Goal: Information Seeking & Learning: Check status

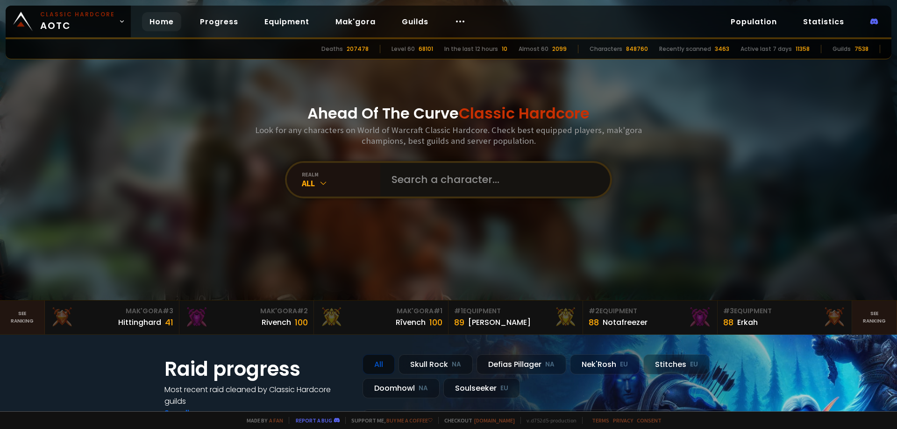
click at [411, 179] on input "text" at bounding box center [492, 180] width 213 height 34
type input "ы"
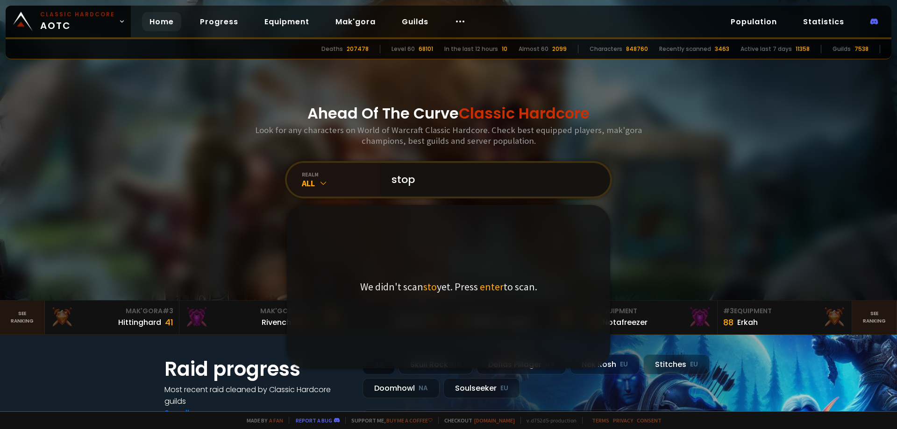
type input "stopp"
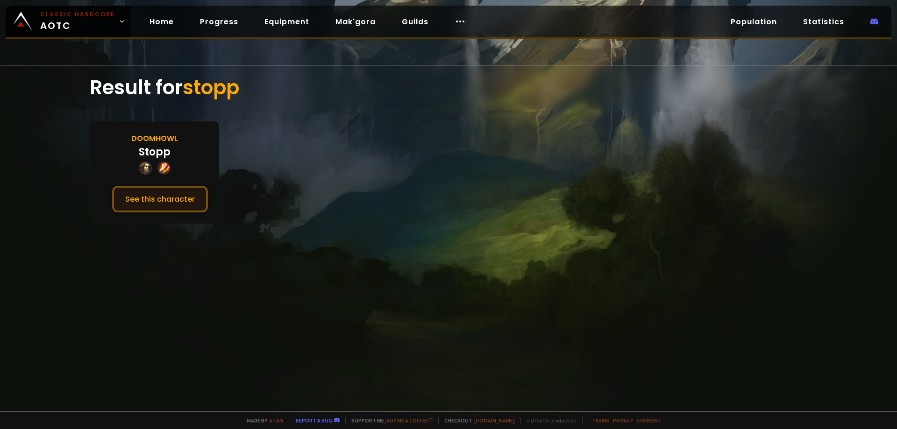
click at [164, 199] on button "See this character" at bounding box center [160, 199] width 96 height 27
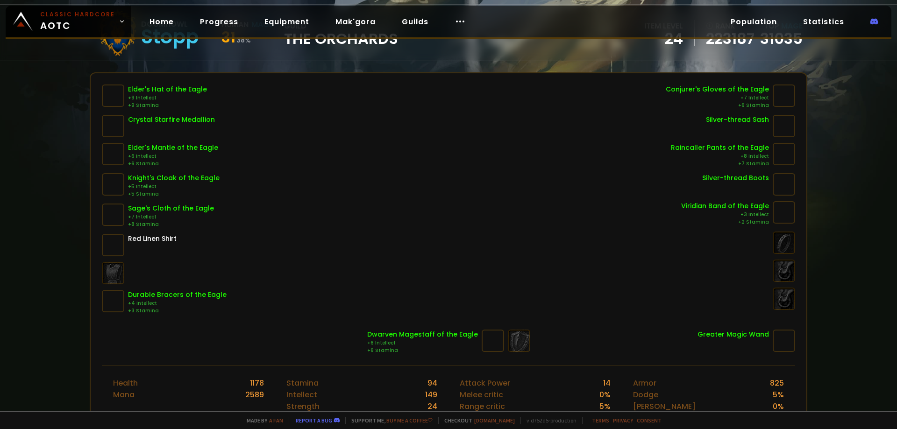
scroll to position [47, 0]
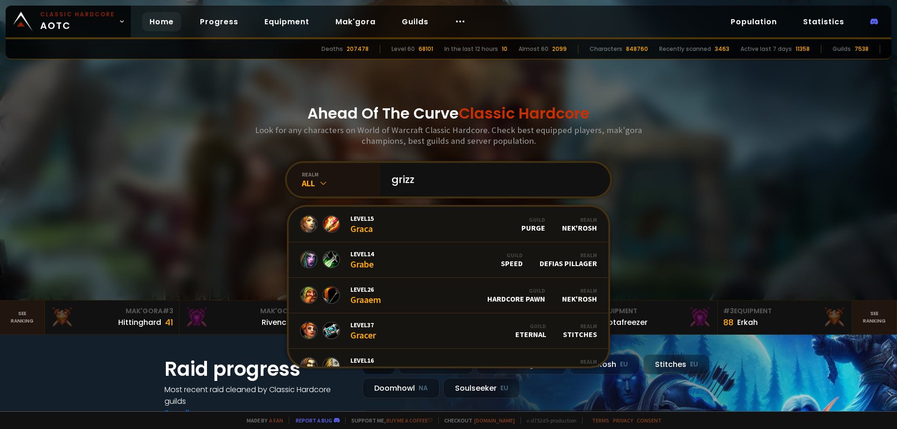
type input "grizzq"
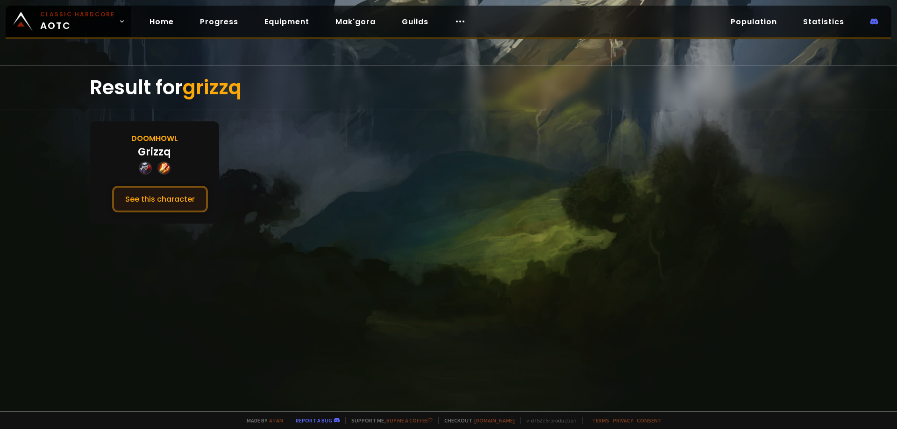
click at [180, 197] on button "See this character" at bounding box center [160, 199] width 96 height 27
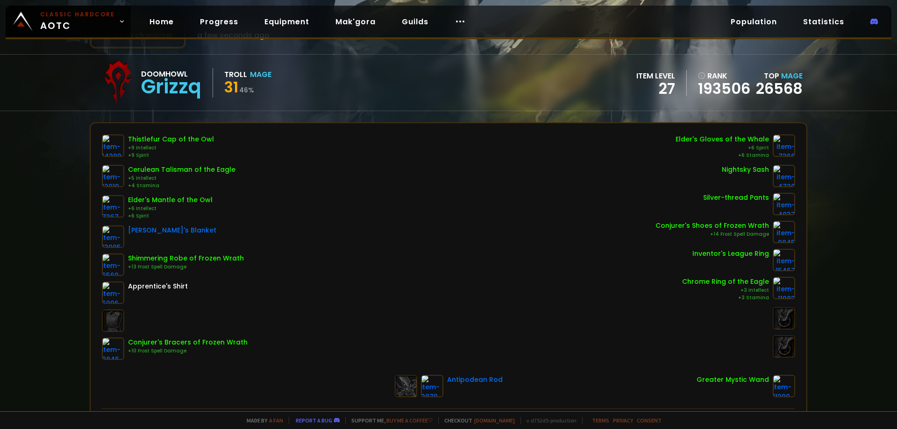
scroll to position [53, 0]
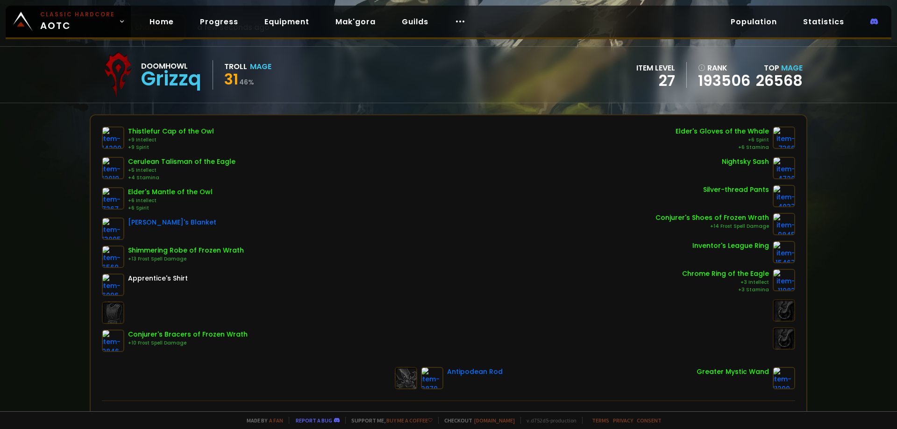
drag, startPoint x: 363, startPoint y: 204, endPoint x: 364, endPoint y: 221, distance: 17.8
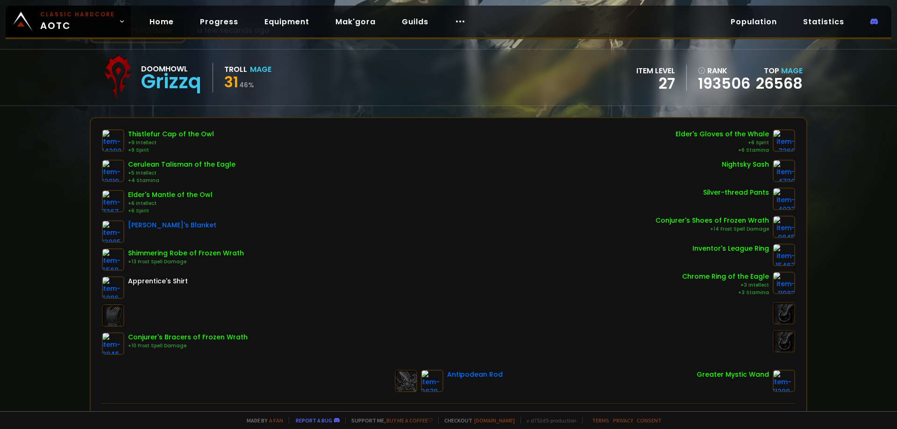
scroll to position [38, 0]
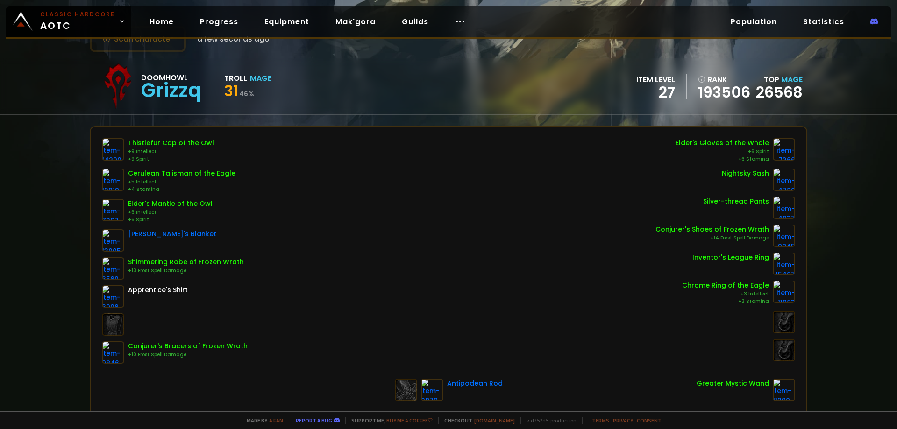
drag, startPoint x: 323, startPoint y: 274, endPoint x: 327, endPoint y: 252, distance: 22.3
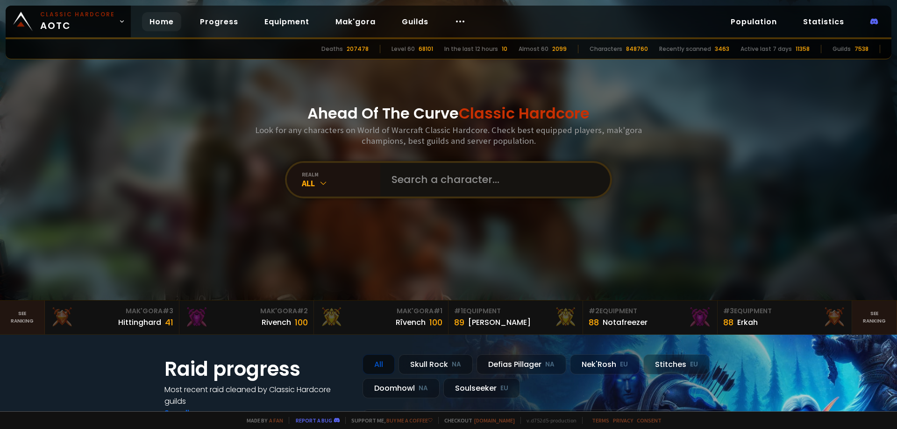
click at [428, 184] on input "text" at bounding box center [492, 180] width 213 height 34
type input "ultravampa"
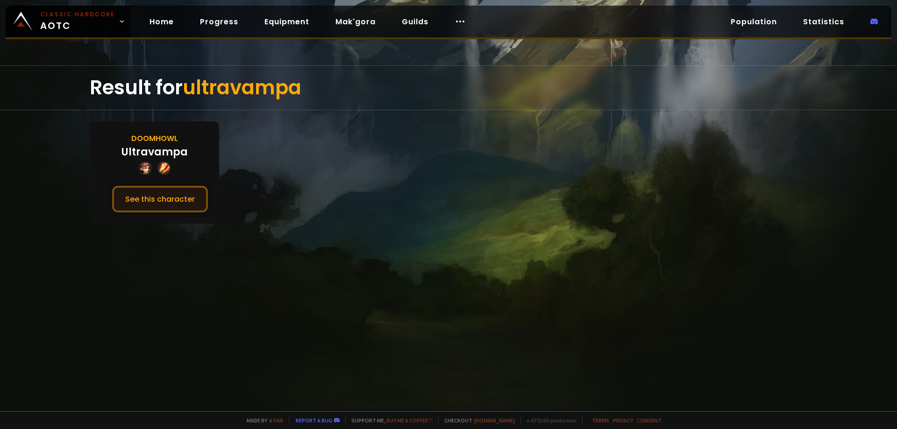
click at [171, 211] on button "See this character" at bounding box center [160, 199] width 96 height 27
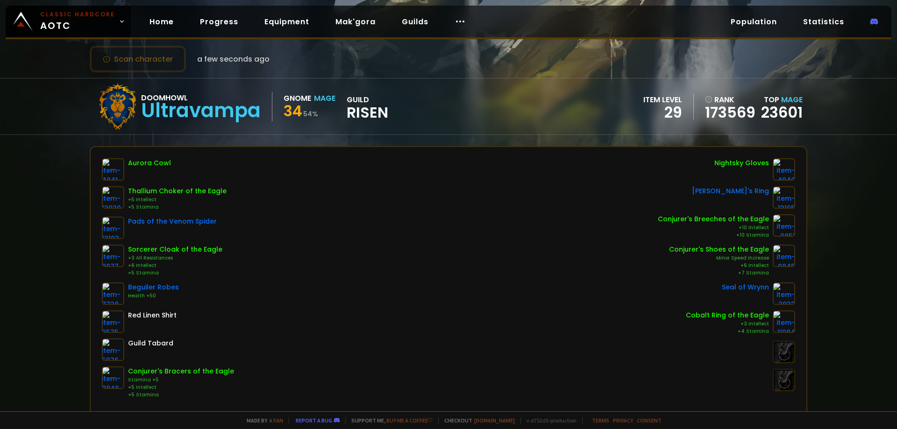
scroll to position [21, 0]
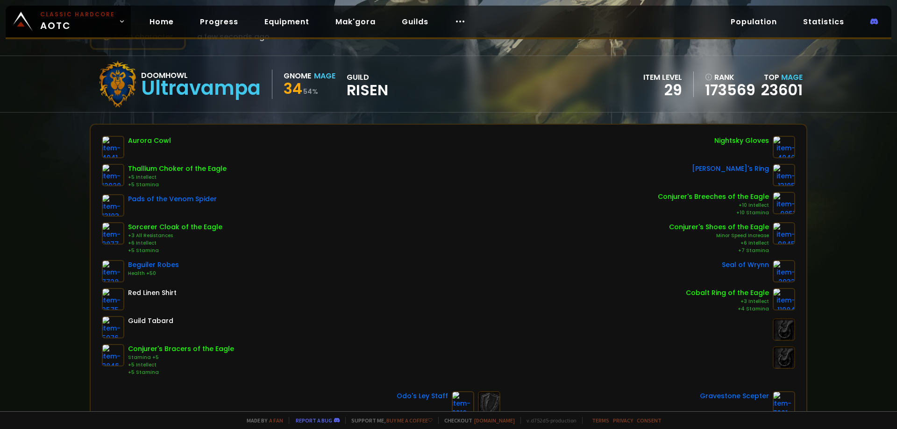
drag, startPoint x: 370, startPoint y: 214, endPoint x: 372, endPoint y: 240, distance: 25.8
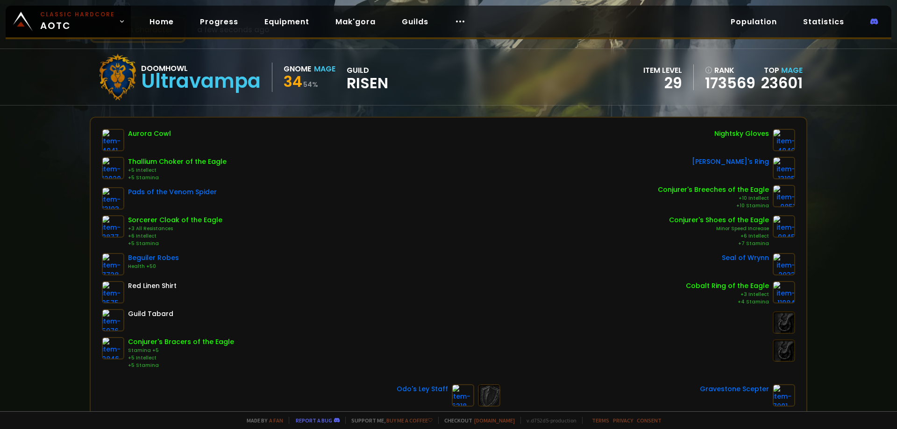
scroll to position [96, 0]
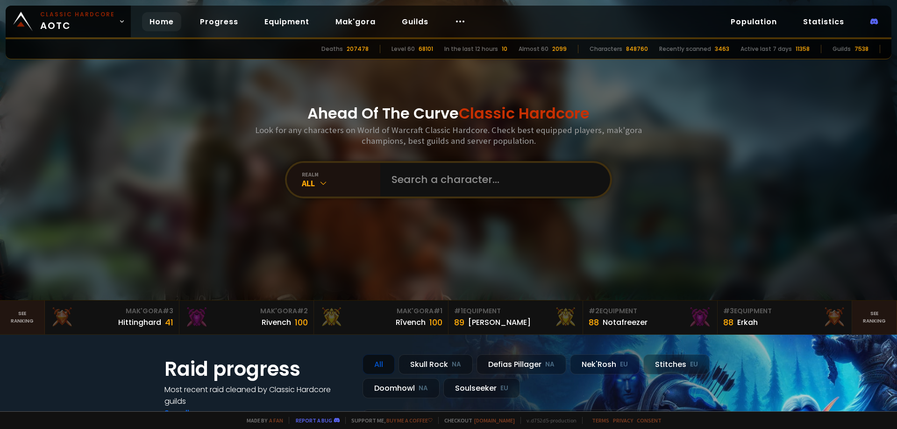
click at [408, 179] on input "text" at bounding box center [492, 180] width 213 height 34
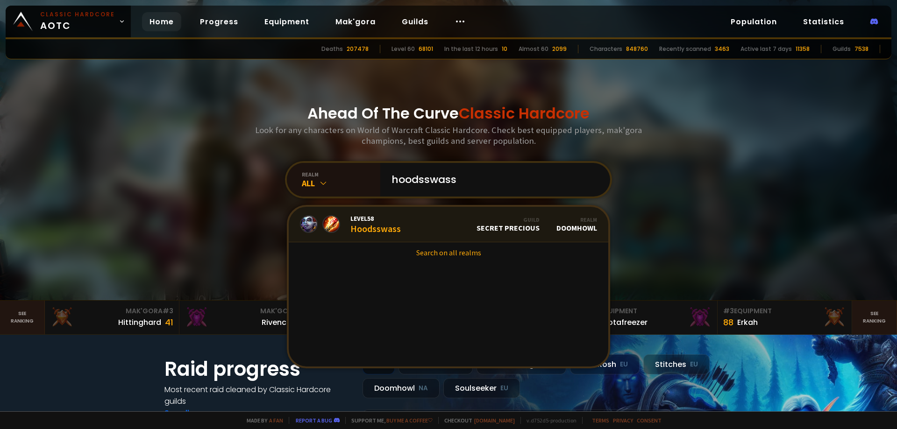
type input "hoodsswass"
click at [412, 220] on link "Level 58 Hoodsswass Guild Secret Precious Realm Doomhowl" at bounding box center [449, 225] width 320 height 36
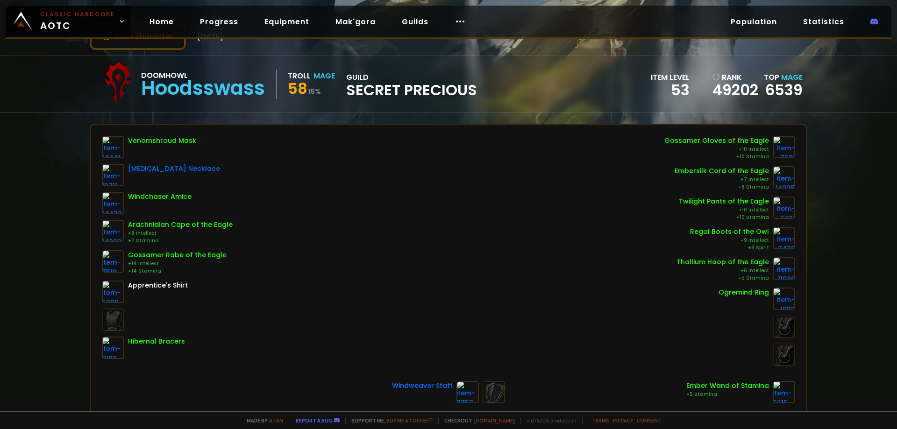
scroll to position [156, 0]
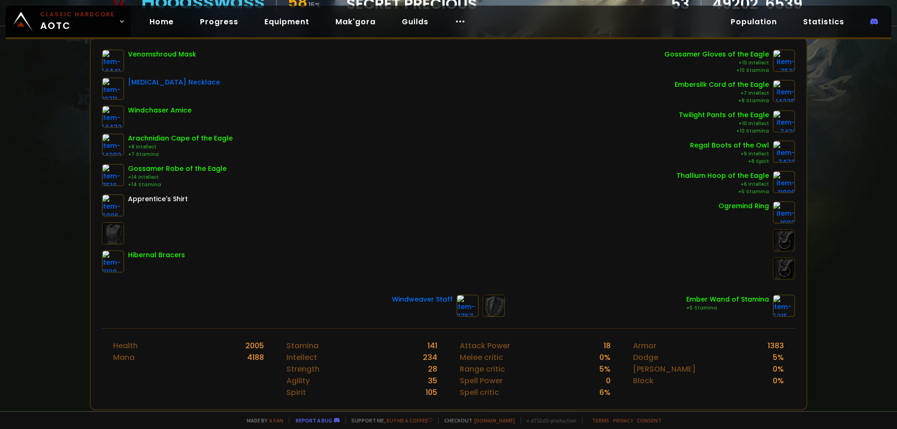
drag, startPoint x: 373, startPoint y: 208, endPoint x: 375, endPoint y: 278, distance: 70.6
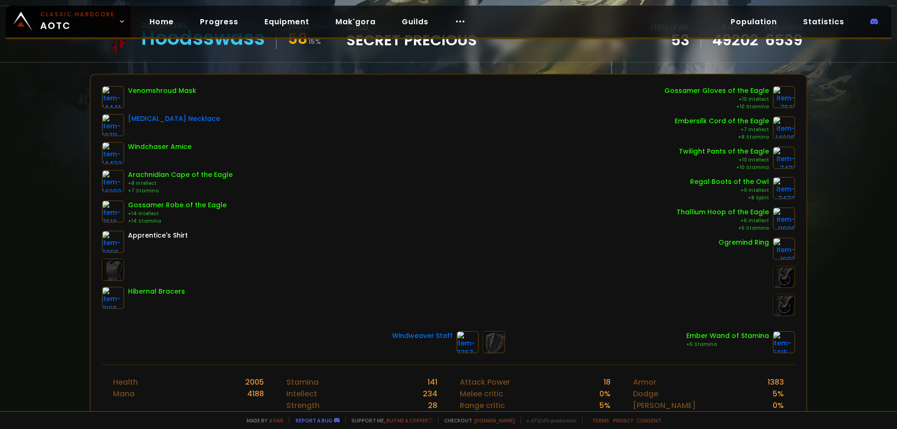
scroll to position [78, 0]
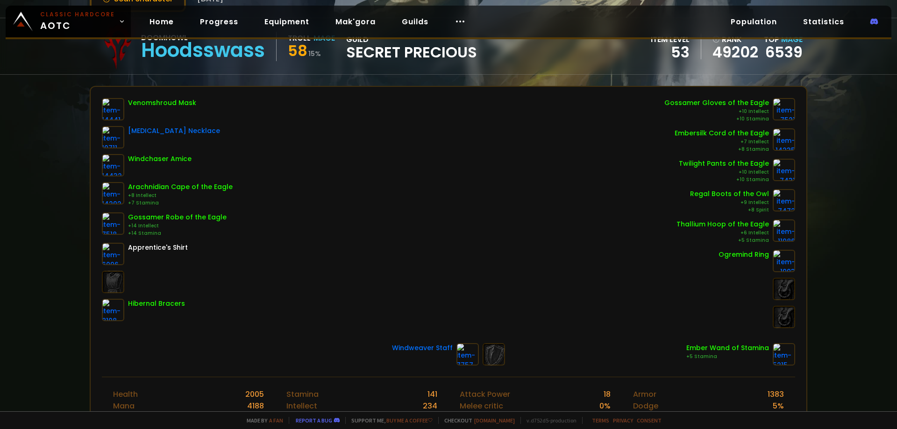
drag, startPoint x: 402, startPoint y: 243, endPoint x: 395, endPoint y: 223, distance: 21.6
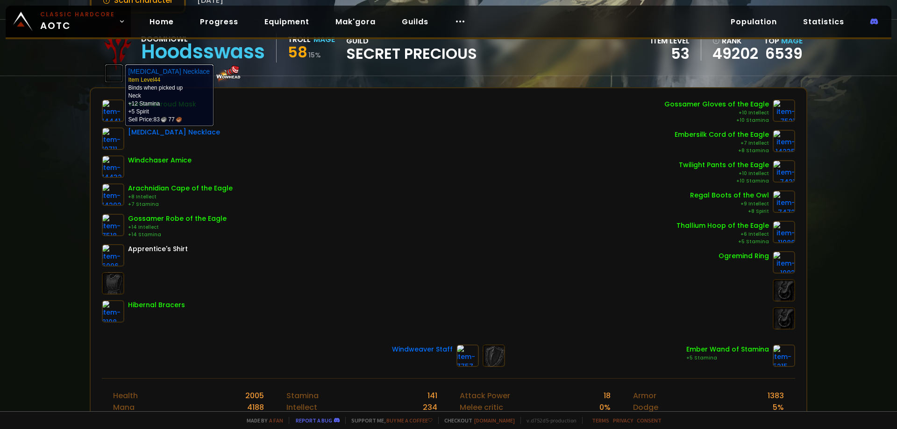
scroll to position [32, 0]
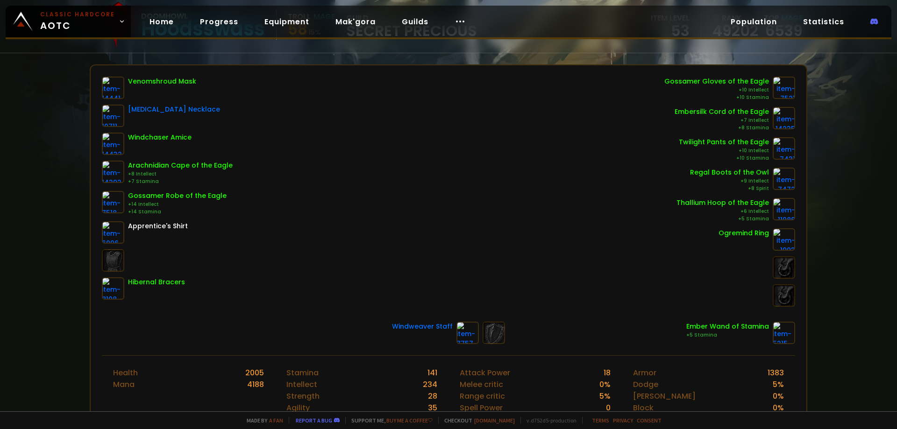
drag, startPoint x: 289, startPoint y: 204, endPoint x: 300, endPoint y: 172, distance: 33.7
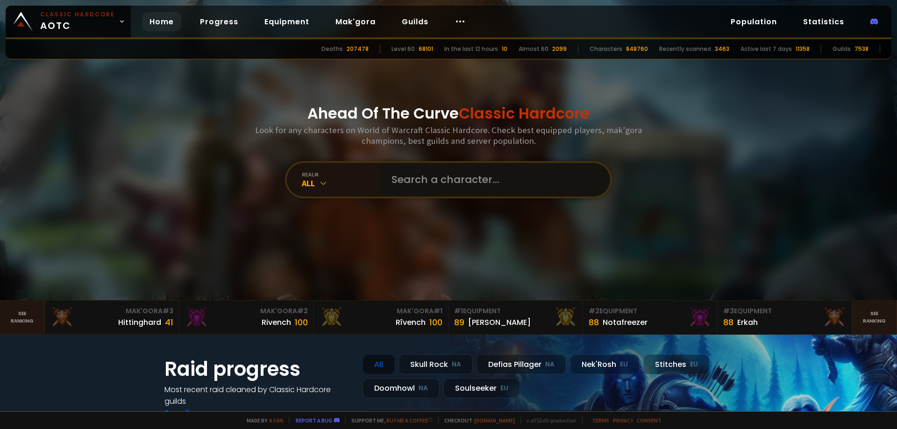
click at [440, 183] on input "text" at bounding box center [492, 180] width 213 height 34
type input "р"
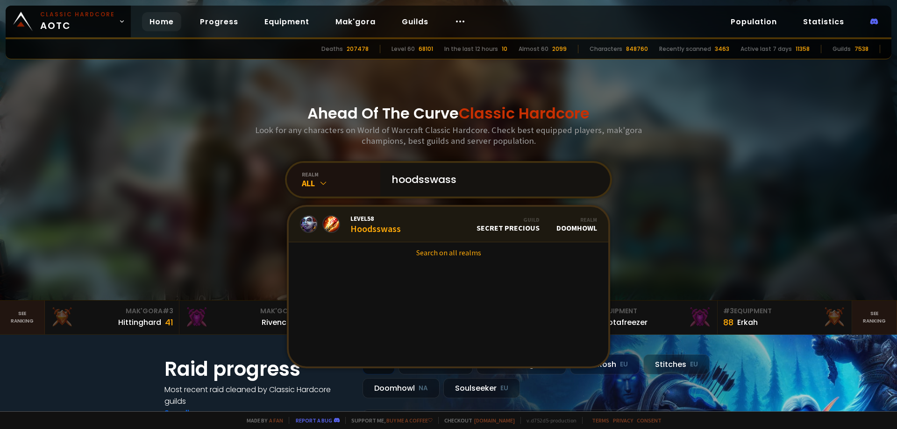
type input "hoodsswass"
click at [407, 228] on link "Level 58 Hoodsswass Guild Secret Precious Realm Doomhowl" at bounding box center [449, 225] width 320 height 36
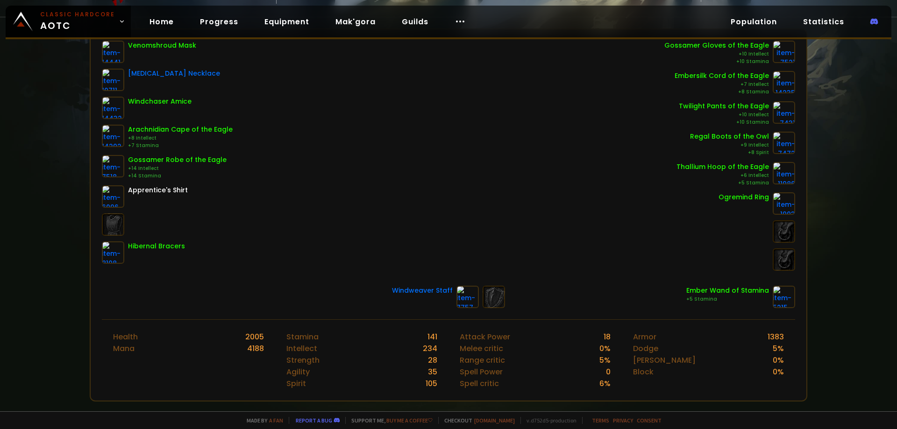
scroll to position [131, 0]
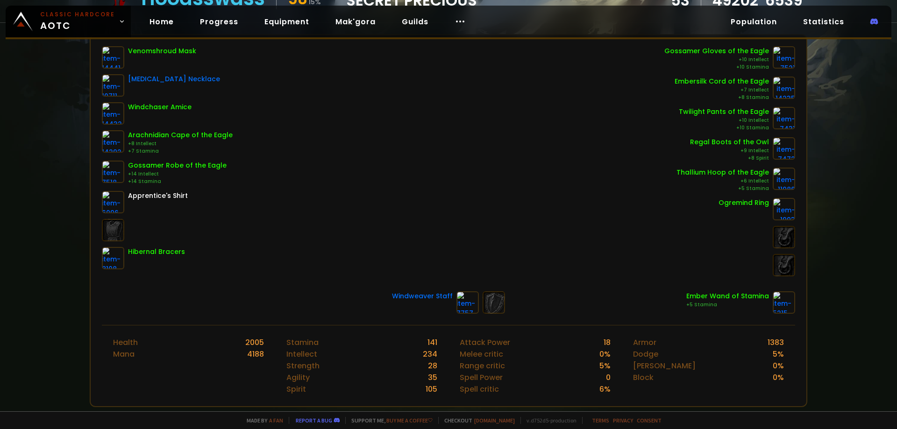
drag, startPoint x: 324, startPoint y: 239, endPoint x: 331, endPoint y: 221, distance: 20.1
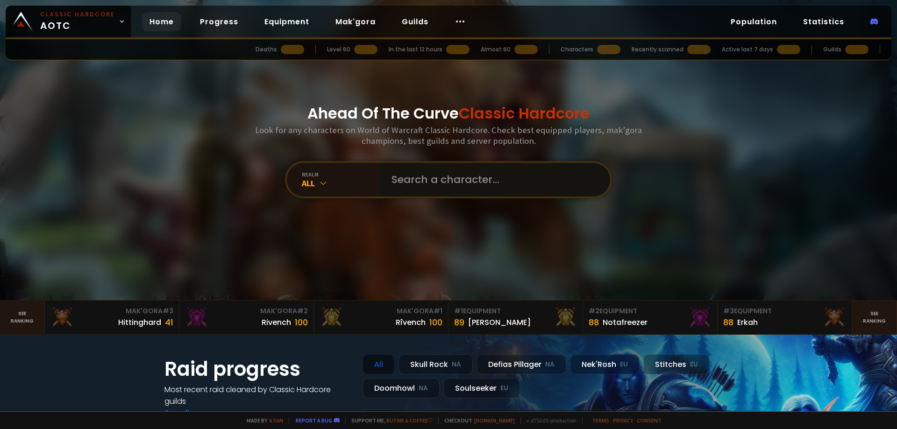
click at [422, 175] on input "text" at bounding box center [492, 180] width 213 height 34
type input "j"
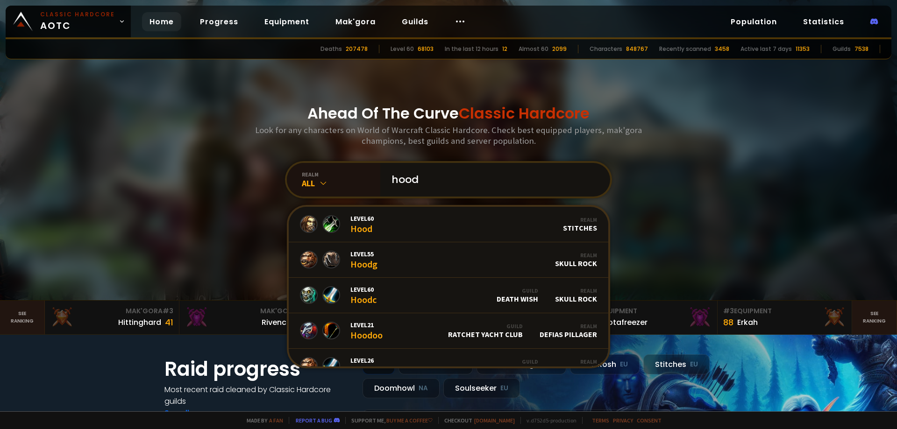
click at [463, 181] on input "hood" at bounding box center [492, 180] width 213 height 34
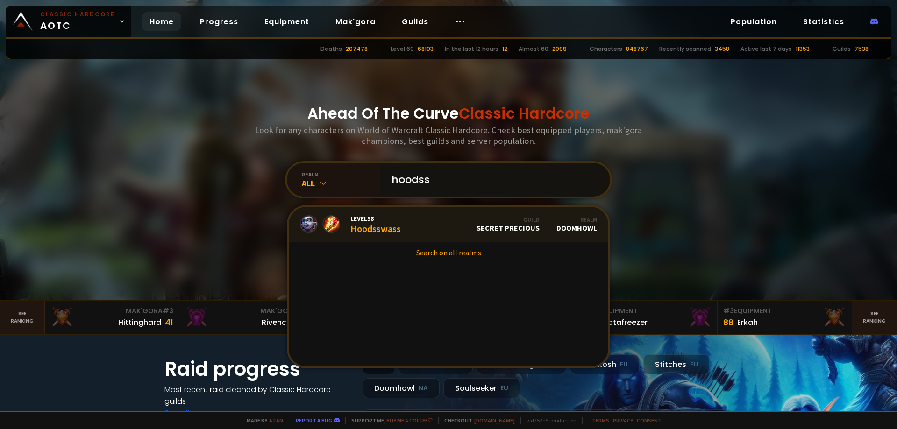
type input "hoodss"
click at [417, 233] on link "Level 58 Hoodsswass Guild Secret Precious Realm Doomhowl" at bounding box center [449, 225] width 320 height 36
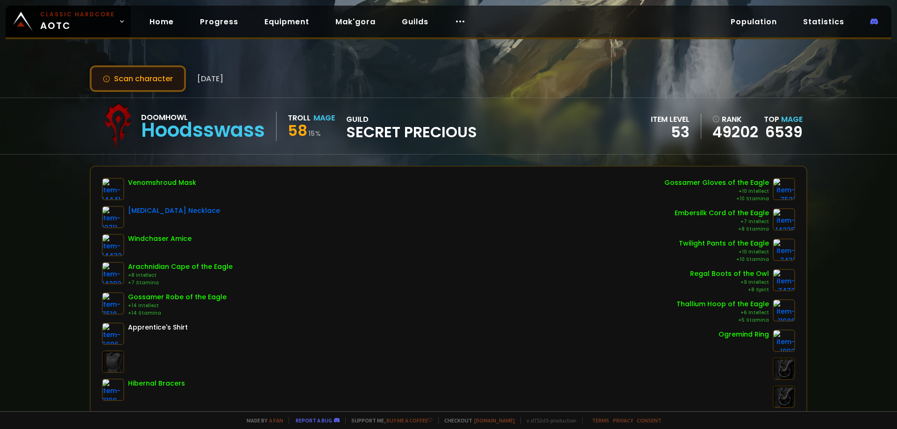
click at [131, 78] on button "Scan character" at bounding box center [138, 78] width 96 height 27
click at [389, 174] on div "Venomshroud Mask Dragon's Blood Necklace Windchaser Amice Arachnidian Cape of t…" at bounding box center [449, 312] width 716 height 290
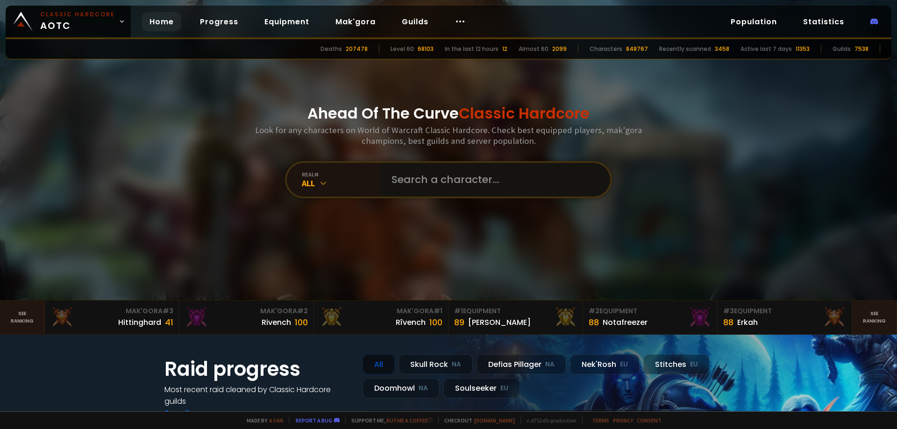
click at [472, 175] on input "text" at bounding box center [492, 180] width 213 height 34
type input "р"
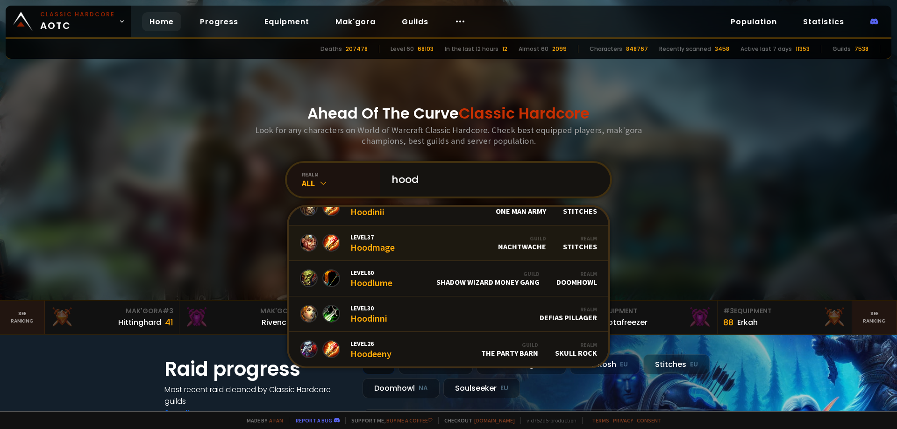
scroll to position [571, 0]
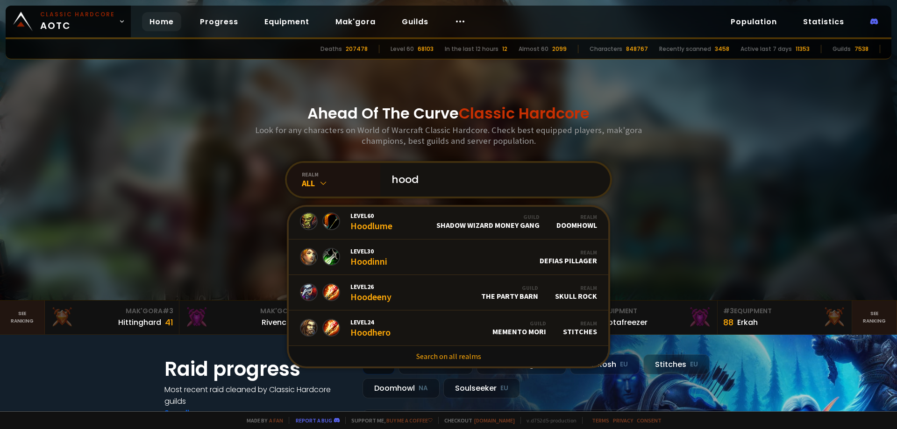
click at [421, 175] on input "hood" at bounding box center [492, 180] width 213 height 34
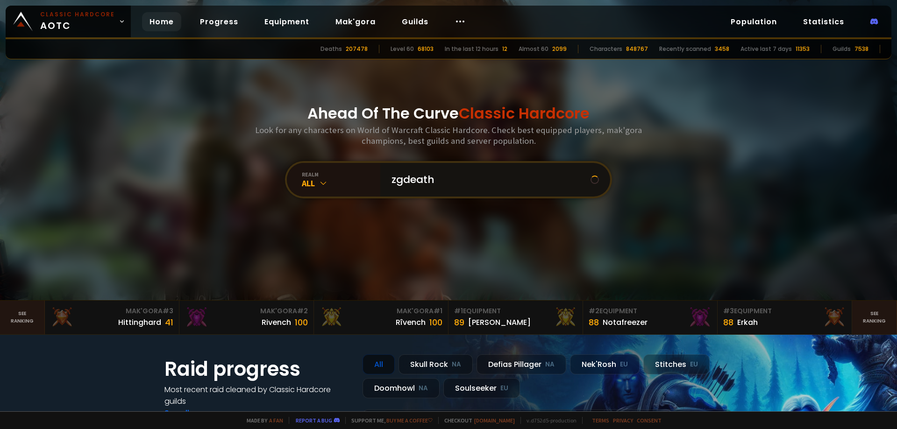
scroll to position [0, 0]
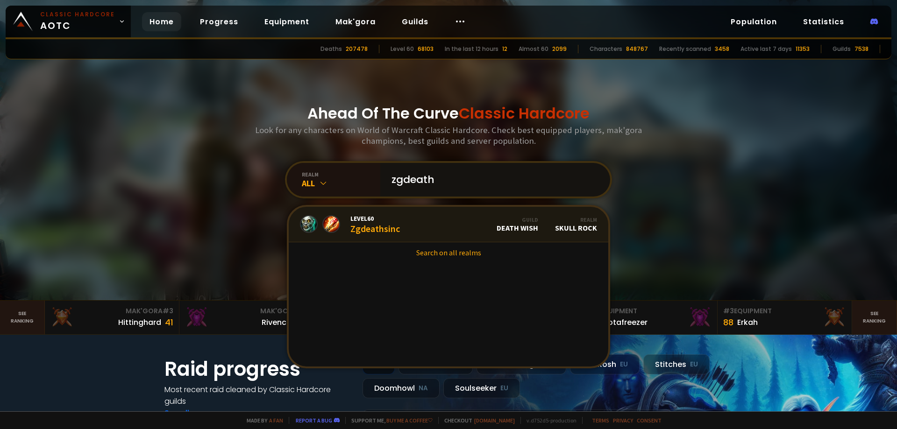
type input "zgdeath"
click at [441, 216] on link "Level 60 Zgdeathsinc Guild Death Wish Realm Skull Rock" at bounding box center [449, 225] width 320 height 36
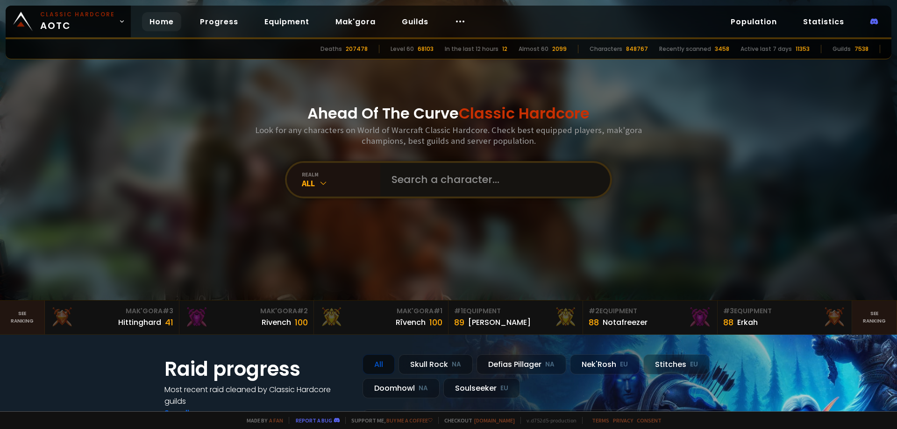
click at [466, 183] on input "text" at bounding box center [492, 180] width 213 height 34
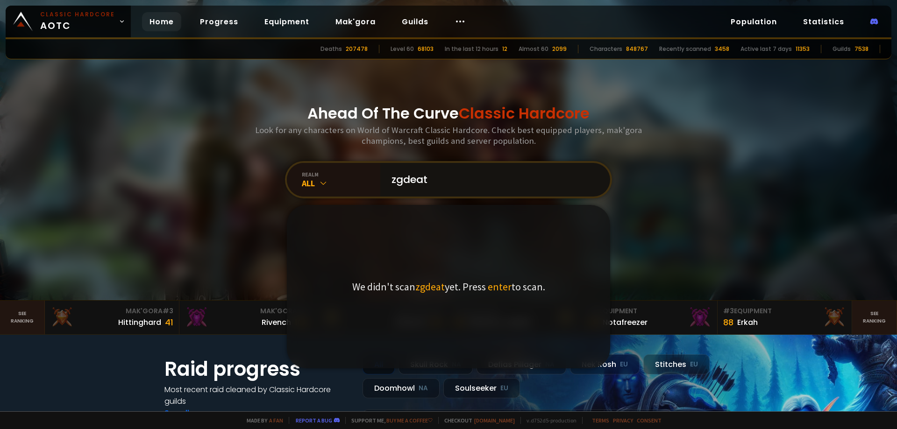
type input "zgdeath"
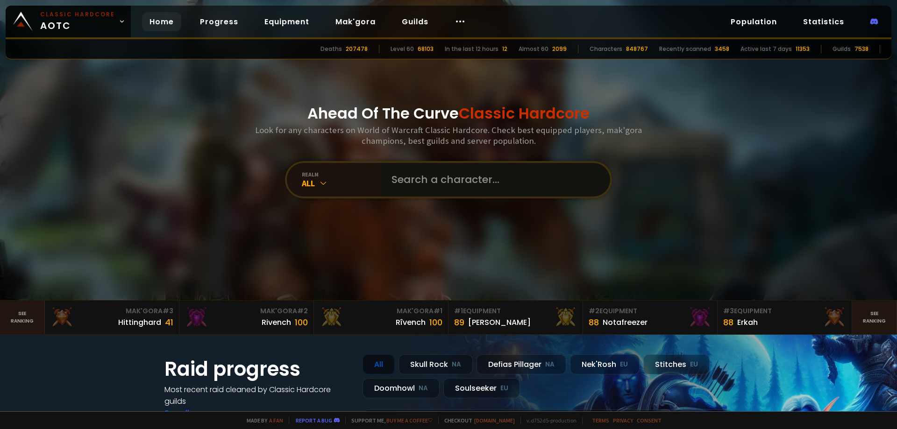
click at [436, 176] on input "text" at bounding box center [492, 180] width 213 height 34
click at [436, 176] on input "цф" at bounding box center [488, 180] width 205 height 34
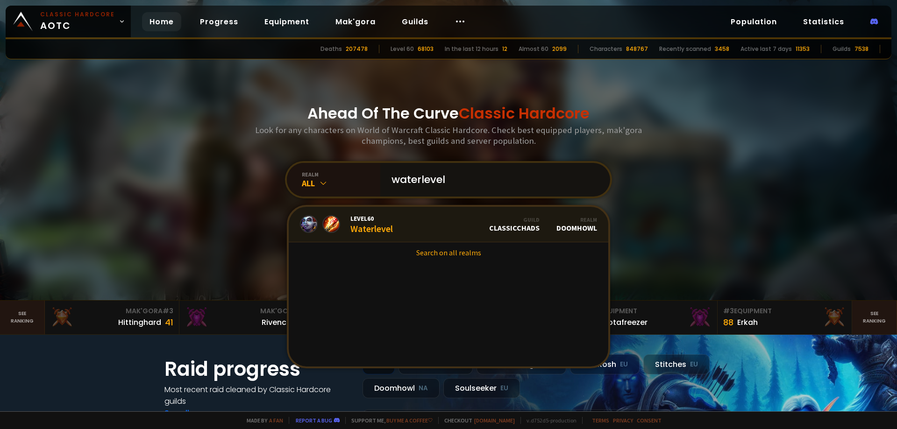
type input "waterlevel"
click at [432, 215] on link "Level 60 Waterlevel Guild ClassicChads Realm Doomhowl" at bounding box center [449, 225] width 320 height 36
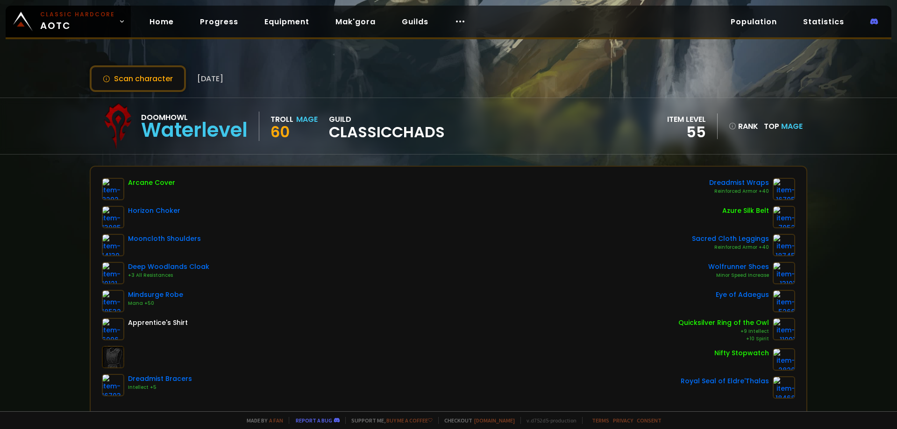
click at [159, 93] on div "Scan character [DATE] Doomhowl Waterlevel Troll Mage 60 guild ClassicChads item…" at bounding box center [448, 206] width 897 height 412
click at [147, 85] on button "Scan character" at bounding box center [138, 78] width 96 height 27
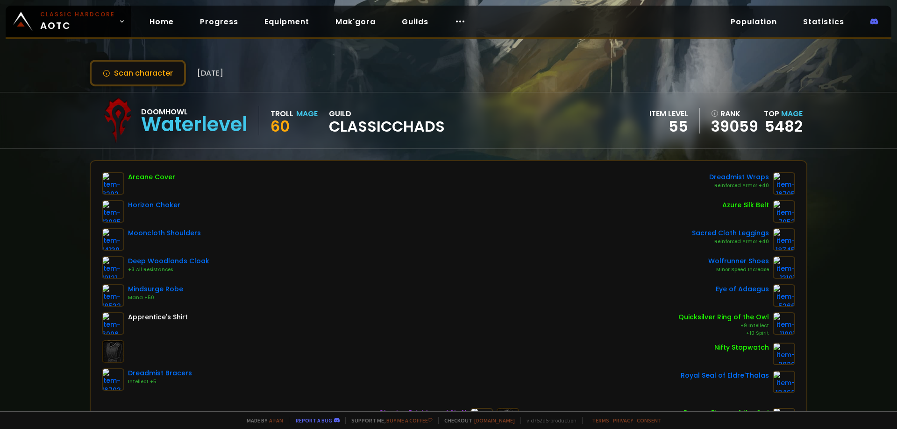
scroll to position [8, 0]
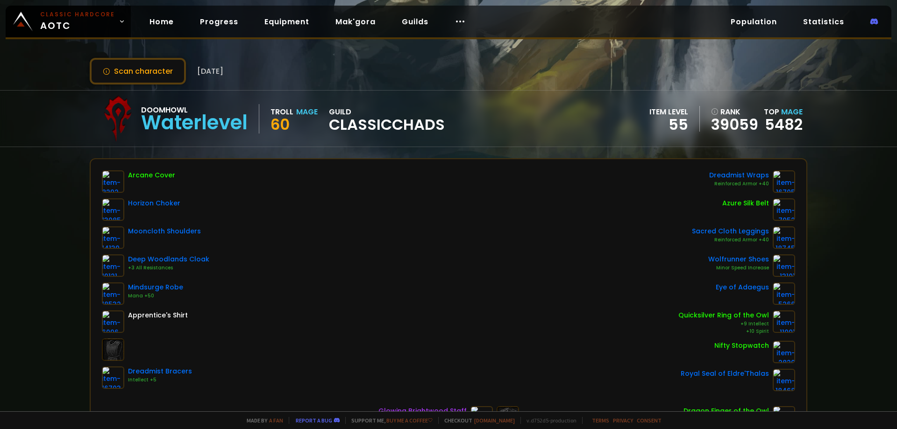
drag, startPoint x: 274, startPoint y: 172, endPoint x: 277, endPoint y: 180, distance: 8.0
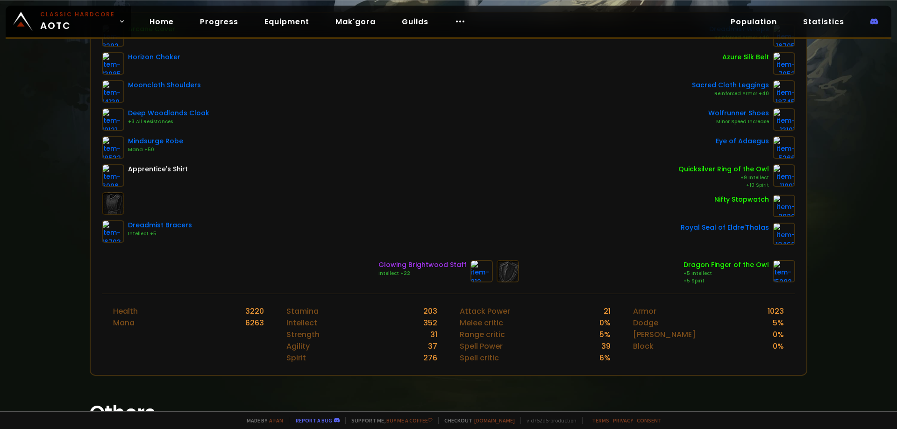
scroll to position [0, 0]
